Goal: Transaction & Acquisition: Download file/media

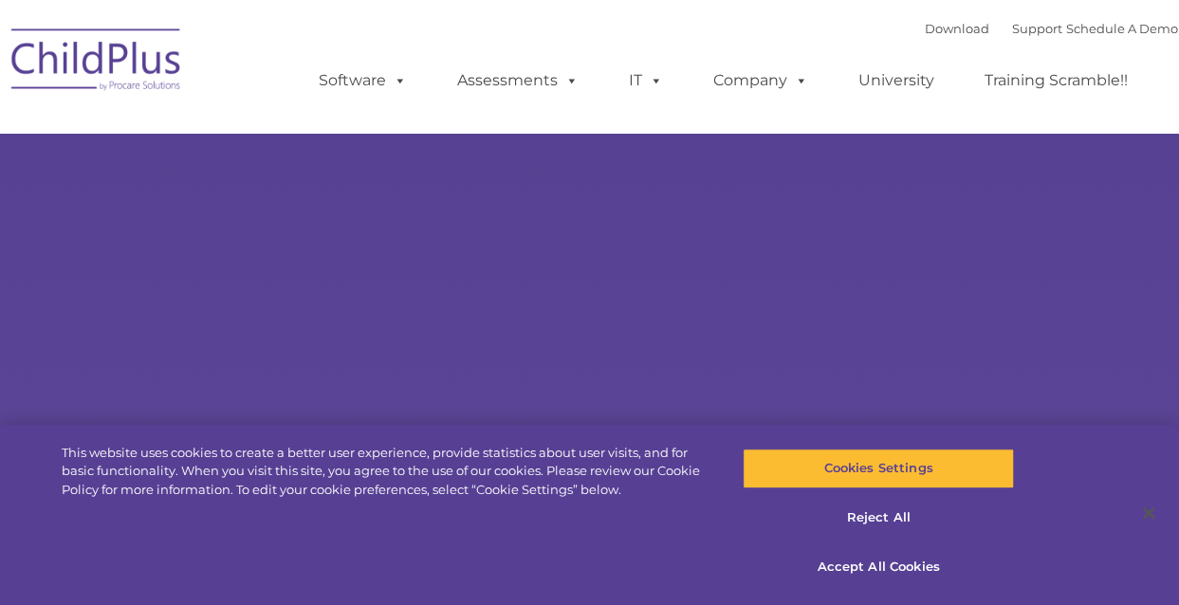
select select "MEDIUM"
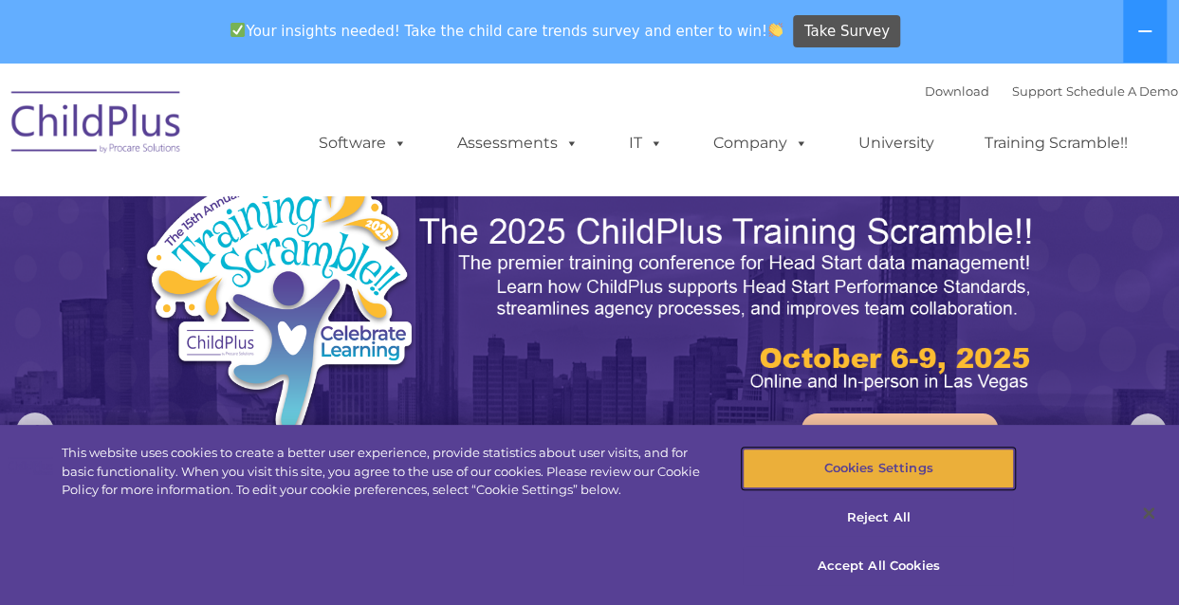
click at [876, 465] on button "Cookies Settings" at bounding box center [878, 469] width 271 height 40
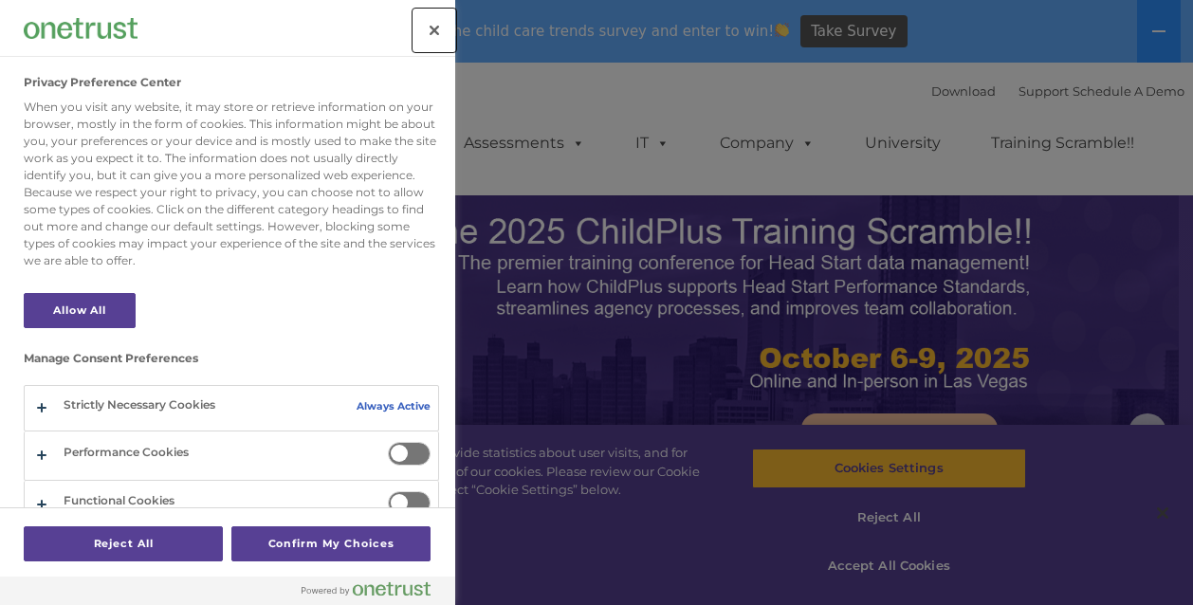
click at [436, 14] on button "Close" at bounding box center [435, 30] width 42 height 42
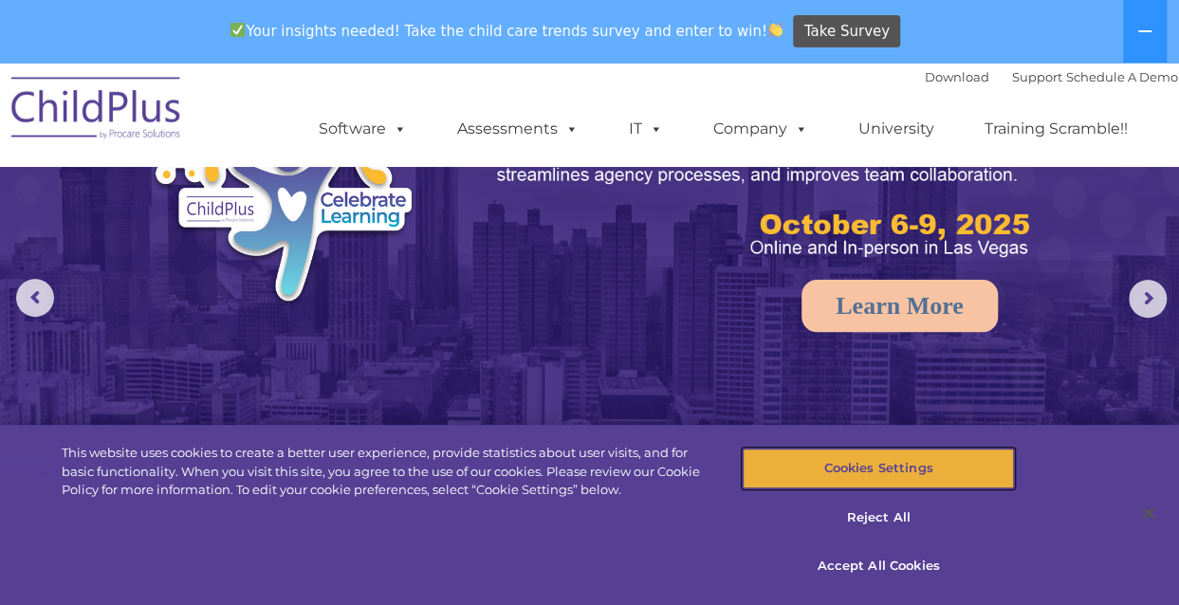
scroll to position [135, 0]
click at [954, 478] on button "Cookies Settings" at bounding box center [878, 469] width 271 height 40
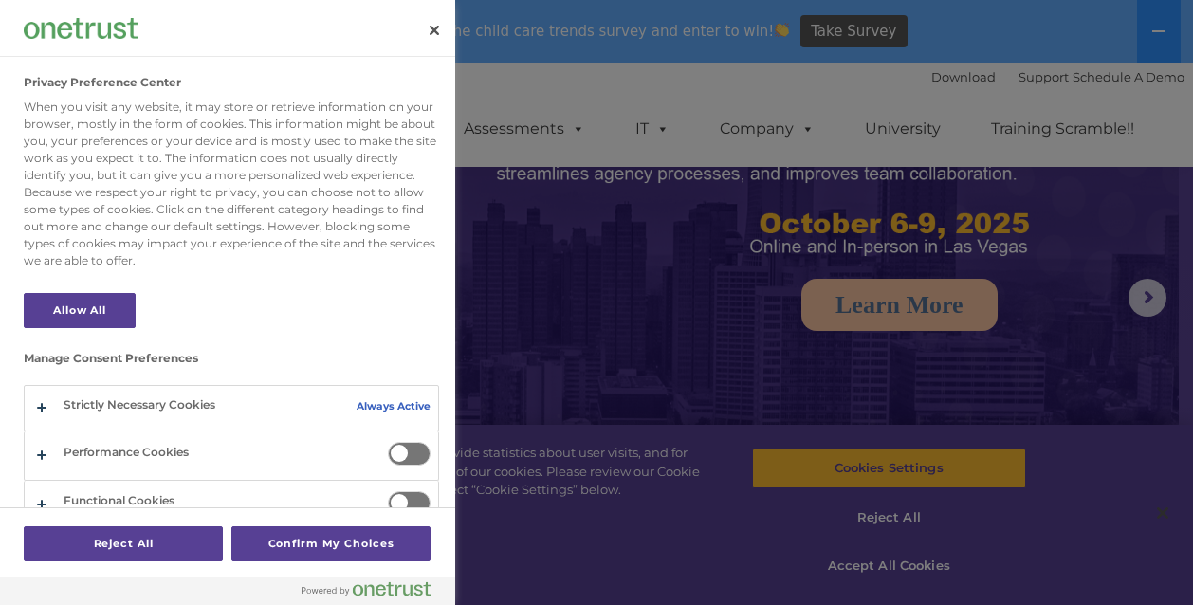
click at [908, 569] on div at bounding box center [596, 302] width 1193 height 605
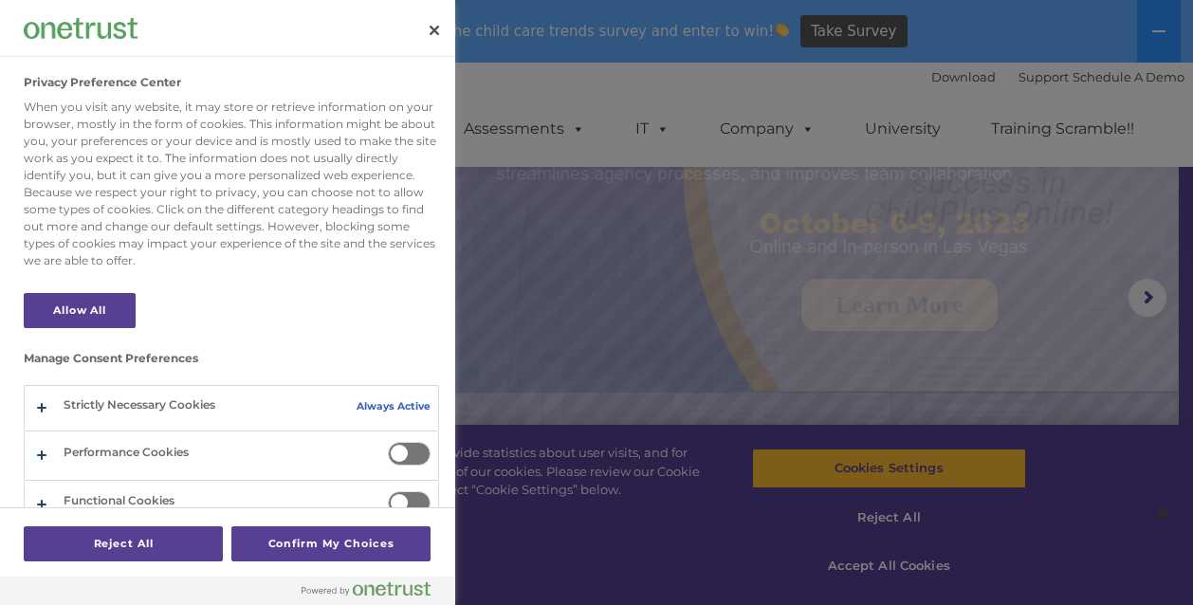
click at [908, 569] on div at bounding box center [596, 302] width 1193 height 605
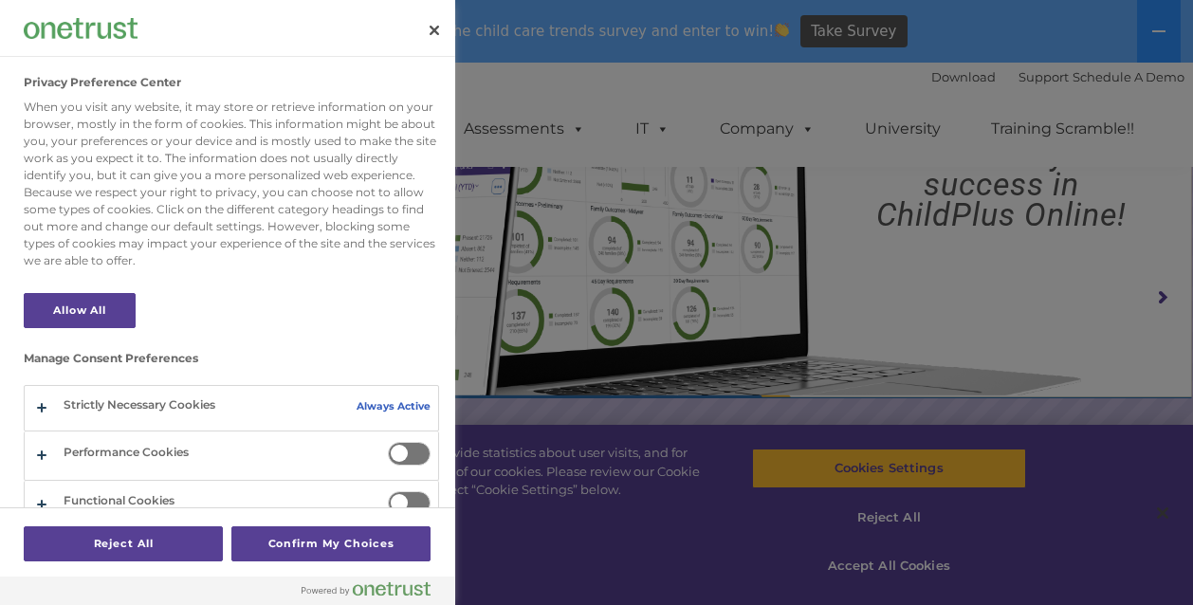
click at [908, 569] on div at bounding box center [596, 302] width 1193 height 605
click at [430, 35] on button "Close" at bounding box center [435, 30] width 42 height 42
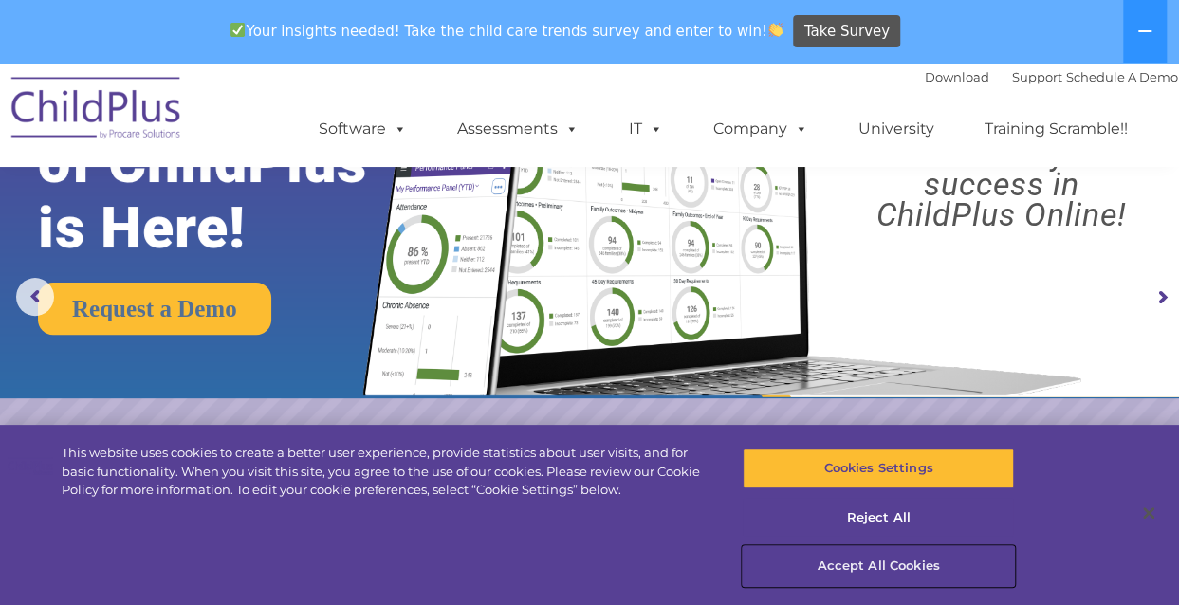
click at [858, 568] on button "Accept All Cookies" at bounding box center [878, 566] width 271 height 40
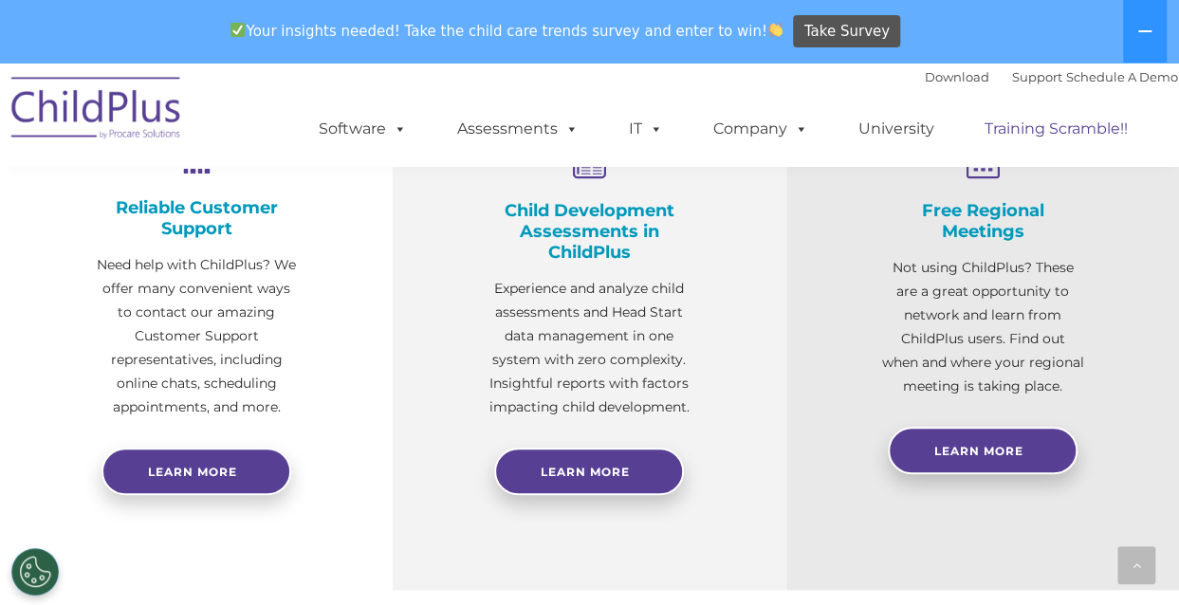
scroll to position [702, 0]
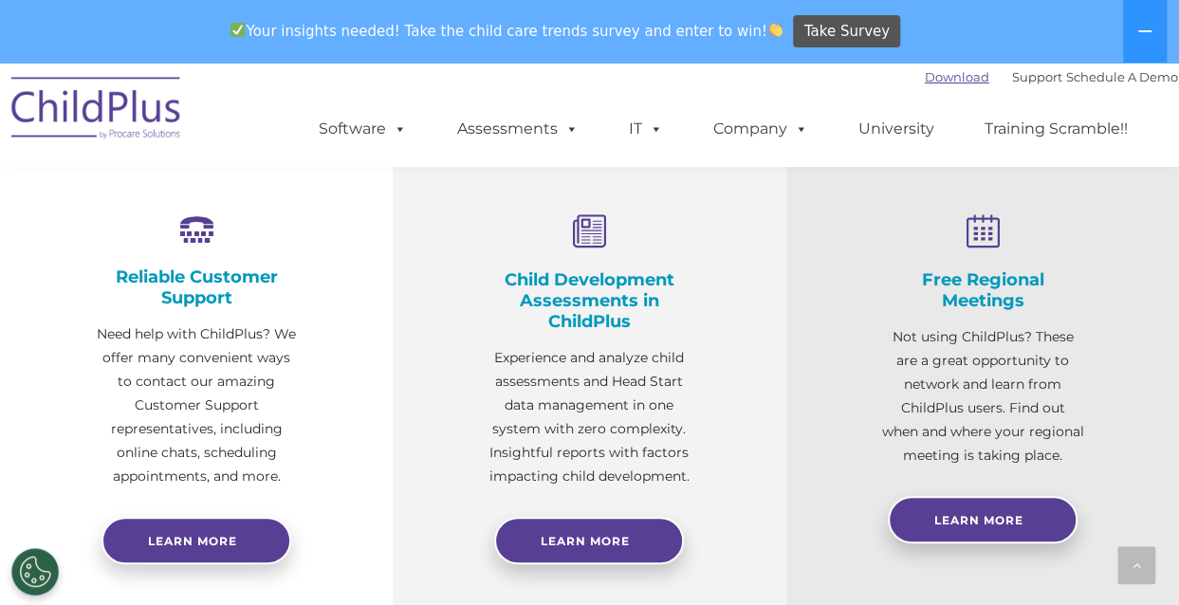
click at [925, 77] on link "Download" at bounding box center [957, 76] width 64 height 15
